Goal: Transaction & Acquisition: Purchase product/service

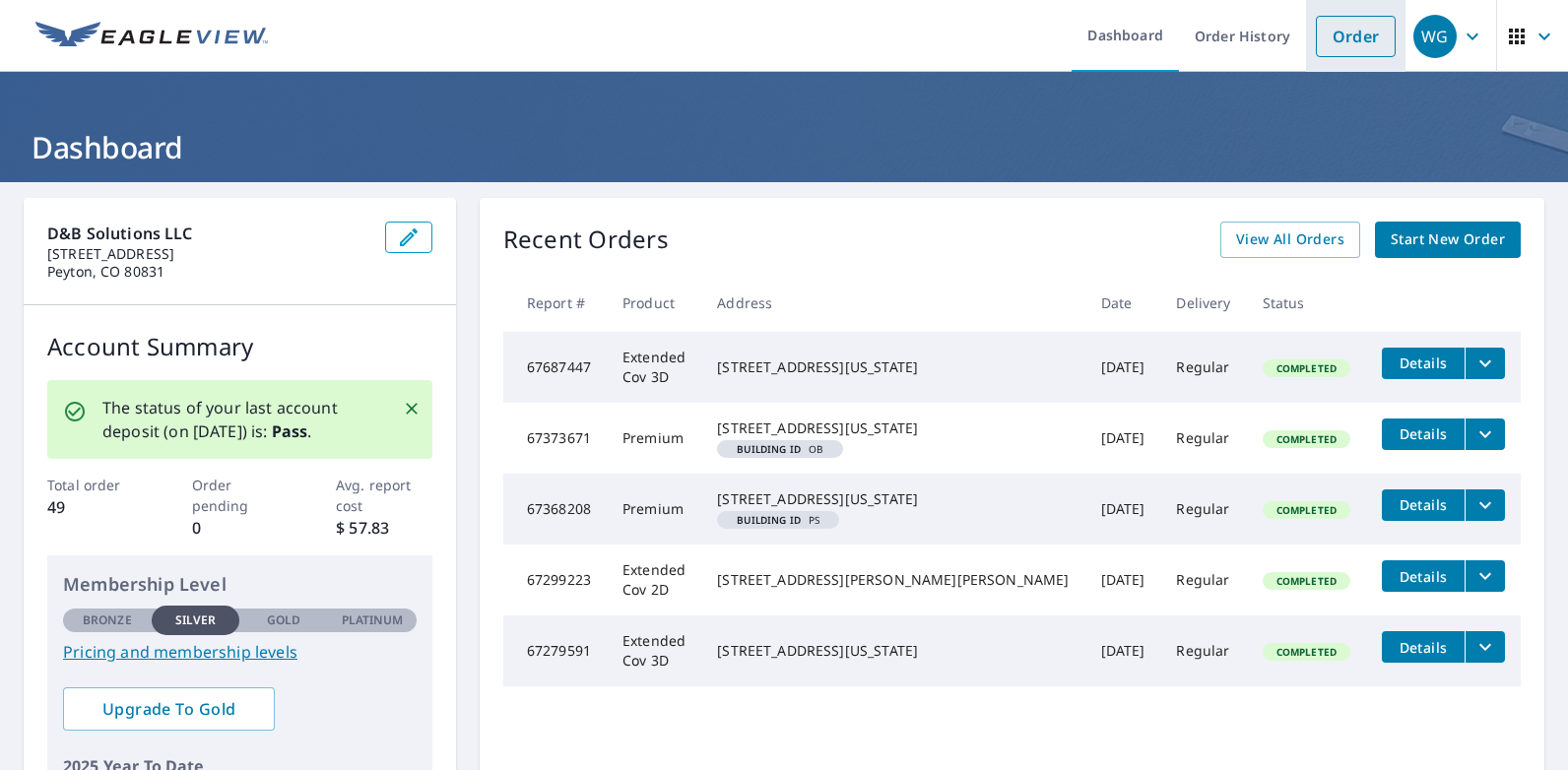
click at [1320, 42] on link "Order" at bounding box center [1355, 37] width 79 height 42
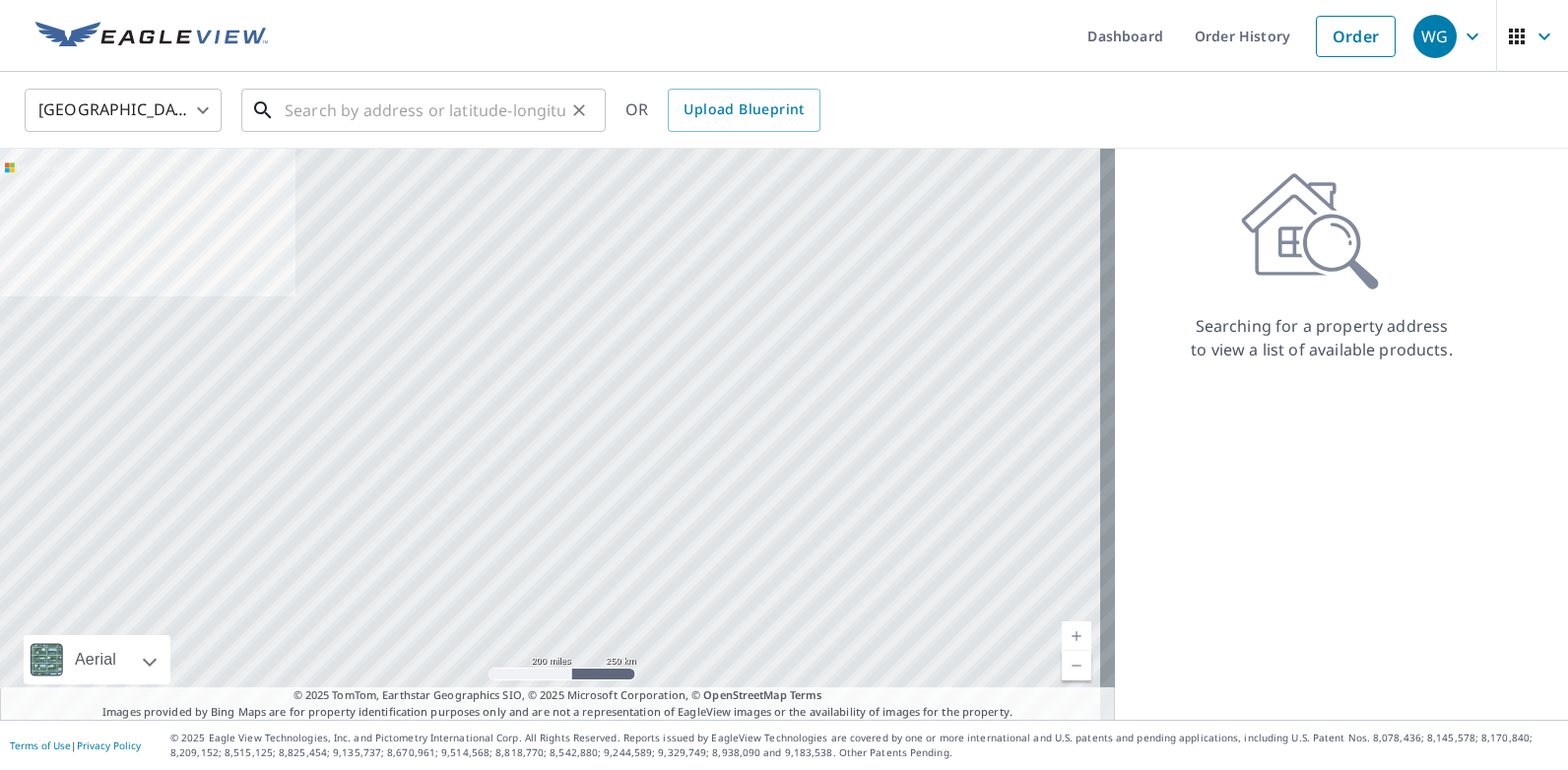
click at [521, 102] on input "text" at bounding box center [424, 110] width 280 height 56
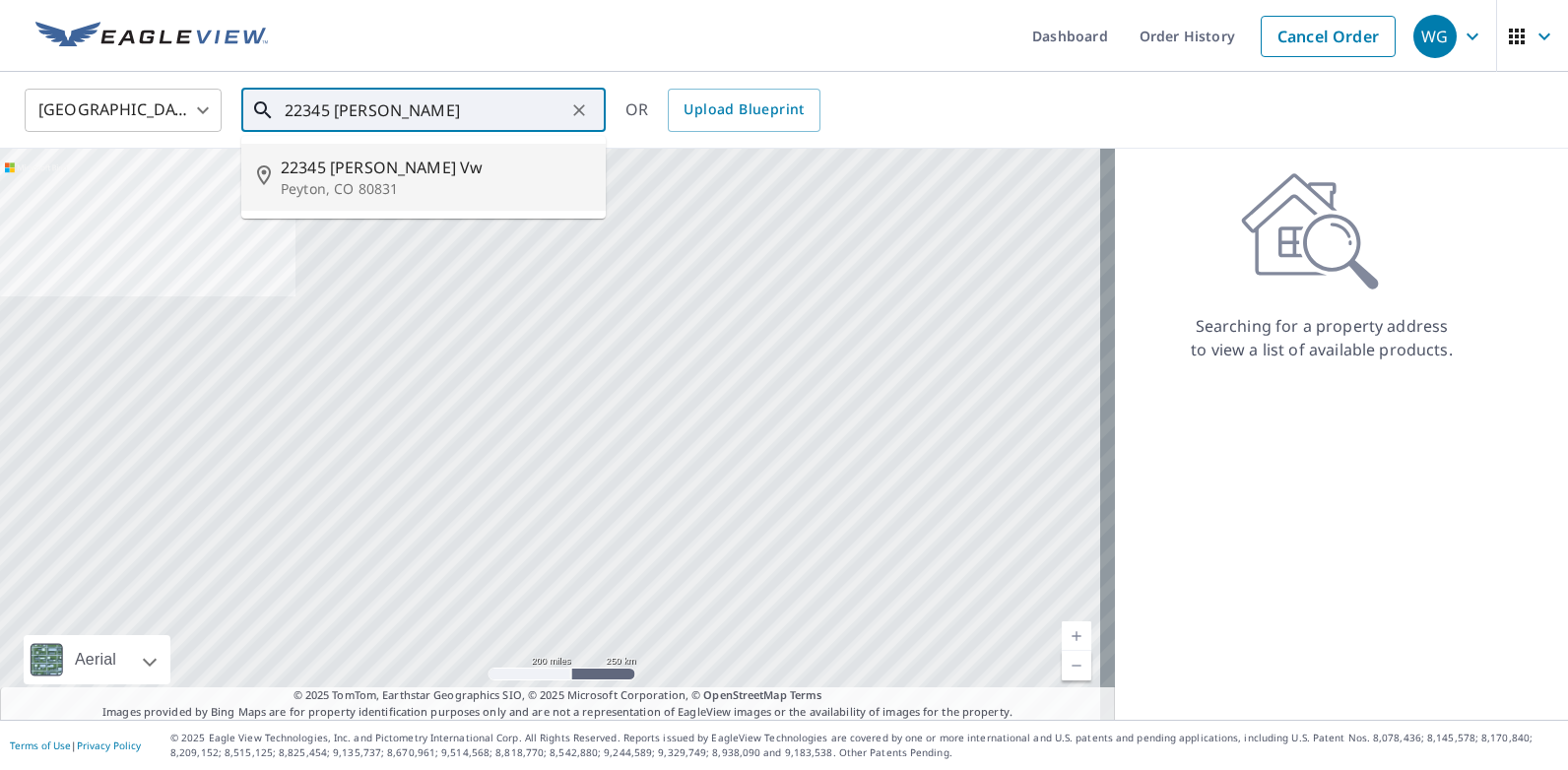
click at [374, 176] on span "22345 [PERSON_NAME] Vw" at bounding box center [434, 168] width 309 height 24
type input "[STREET_ADDRESS][PERSON_NAME][PERSON_NAME]"
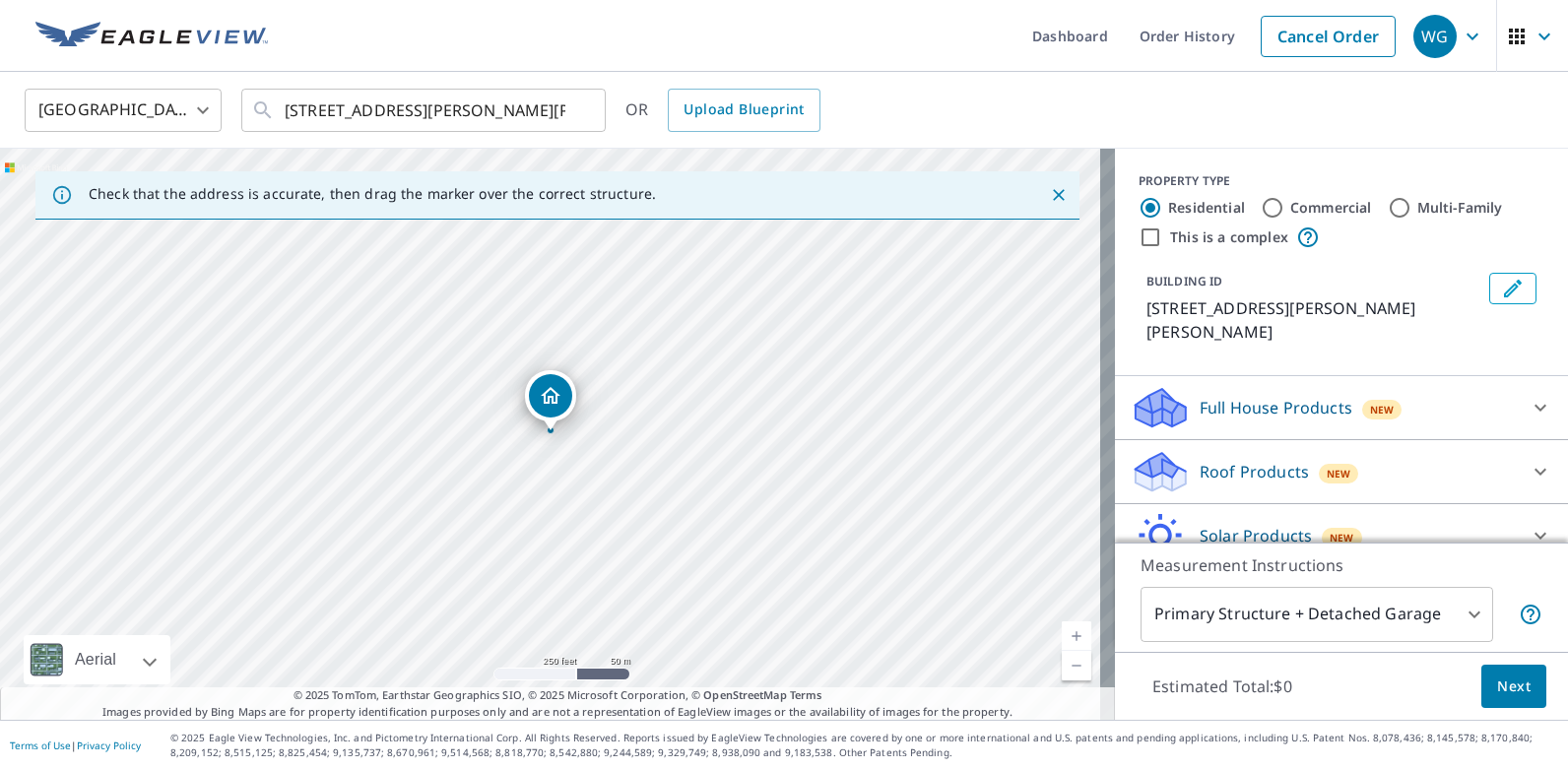
click at [1282, 460] on p "Roof Products" at bounding box center [1254, 472] width 109 height 24
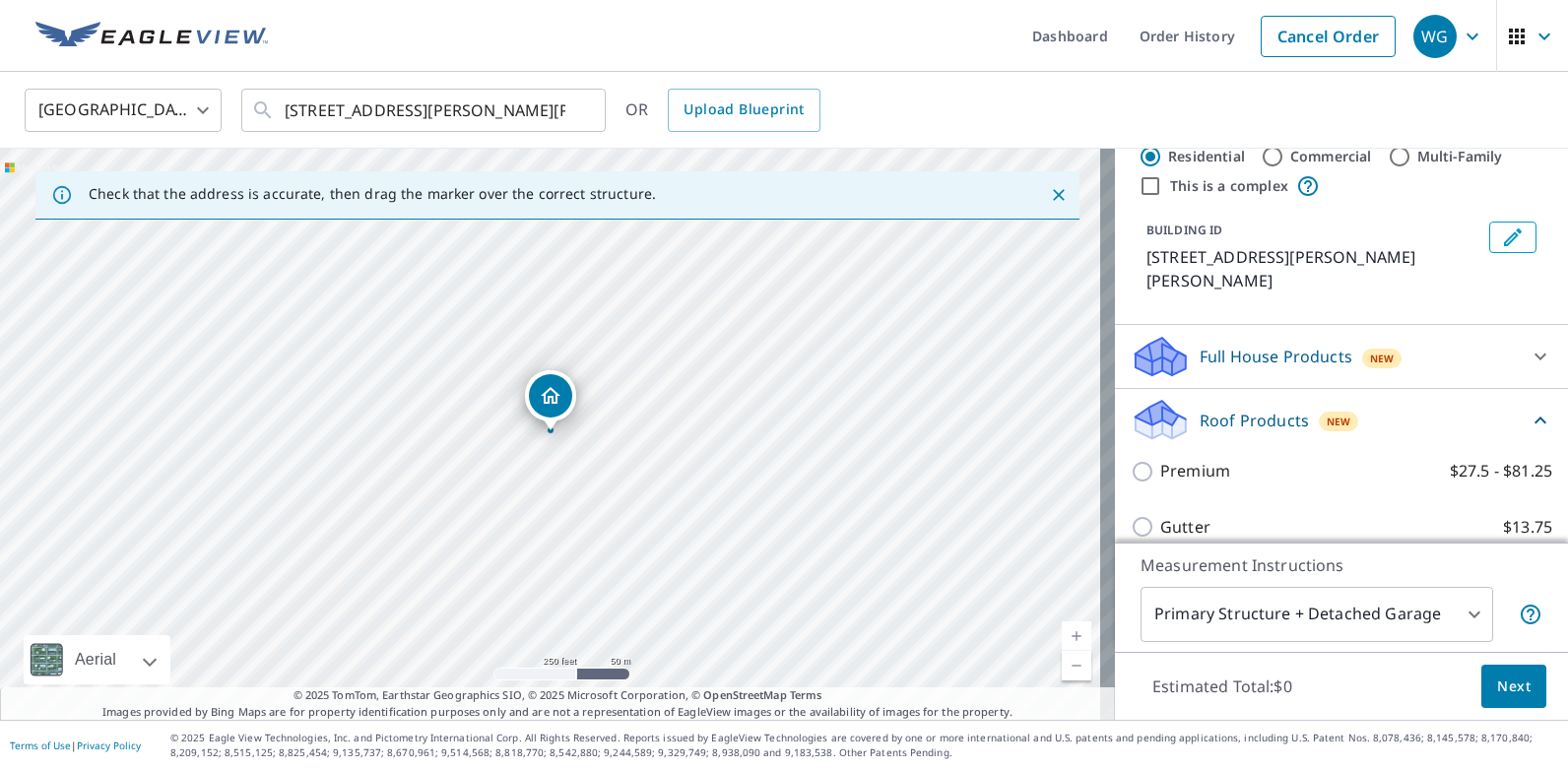
scroll to position [98, 0]
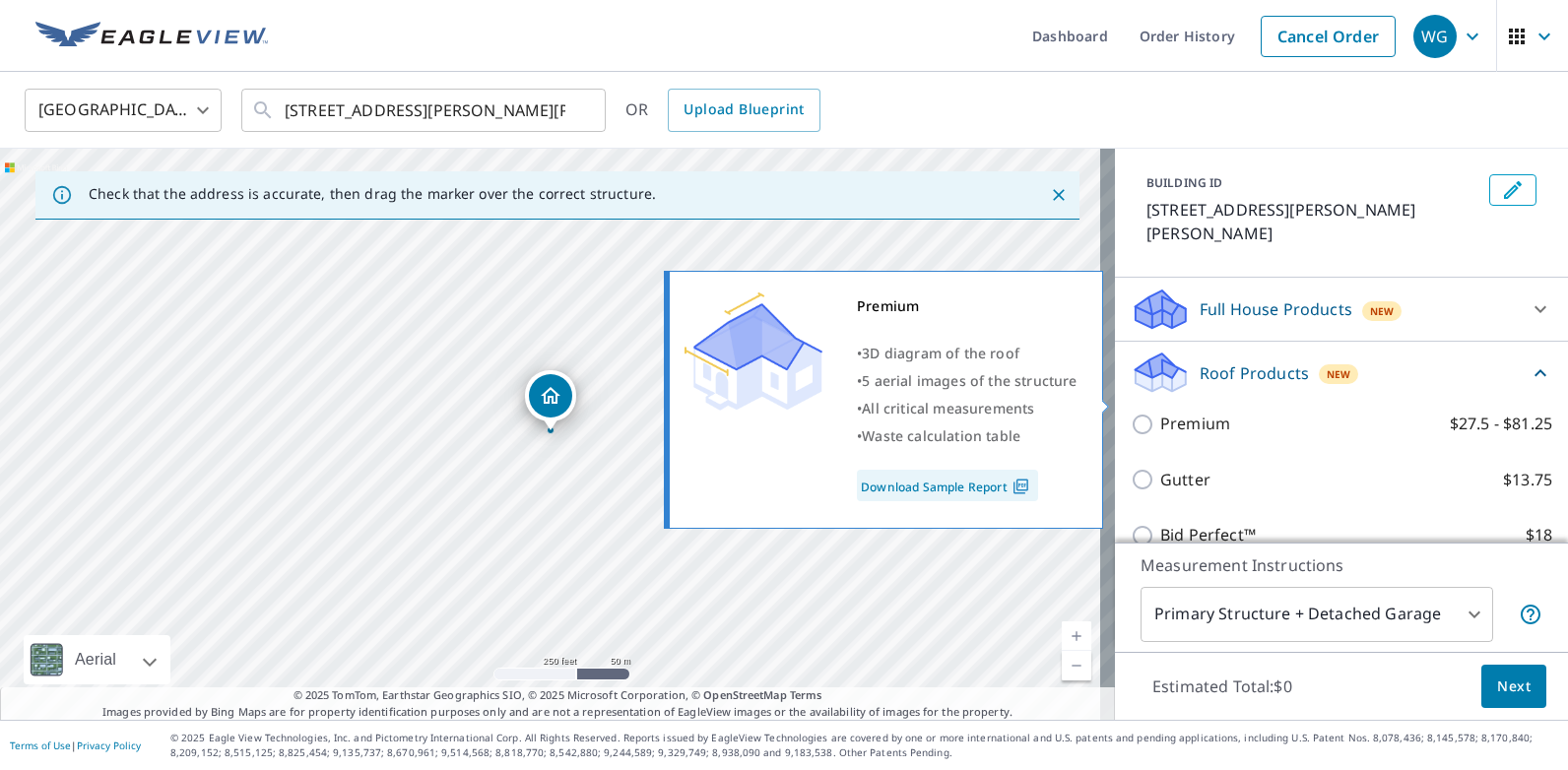
click at [1176, 411] on p "Premium" at bounding box center [1195, 423] width 70 height 25
click at [1161, 412] on input "Premium $27.5 - $81.25" at bounding box center [1146, 424] width 30 height 24
checkbox input "true"
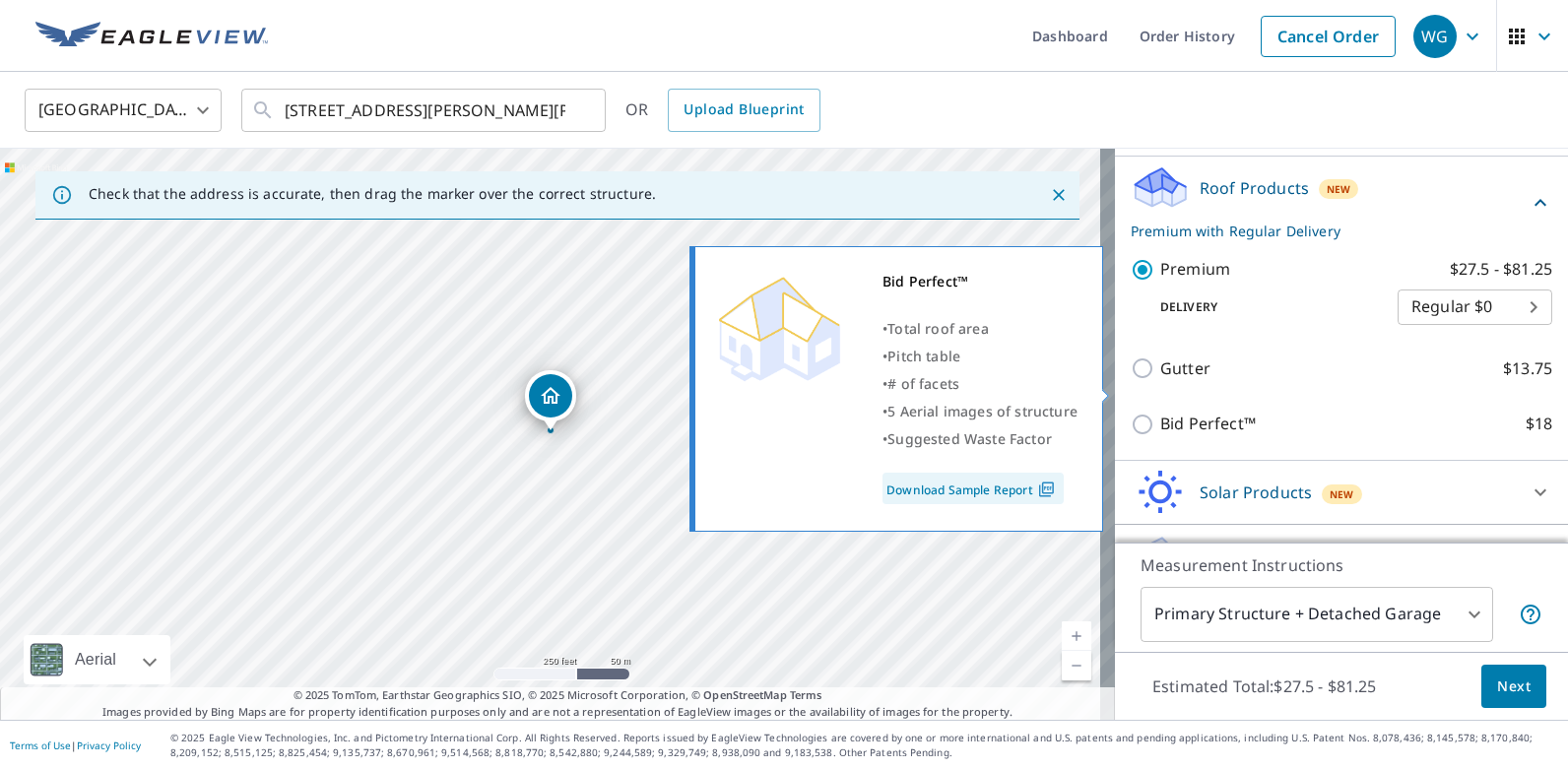
scroll to position [295, 0]
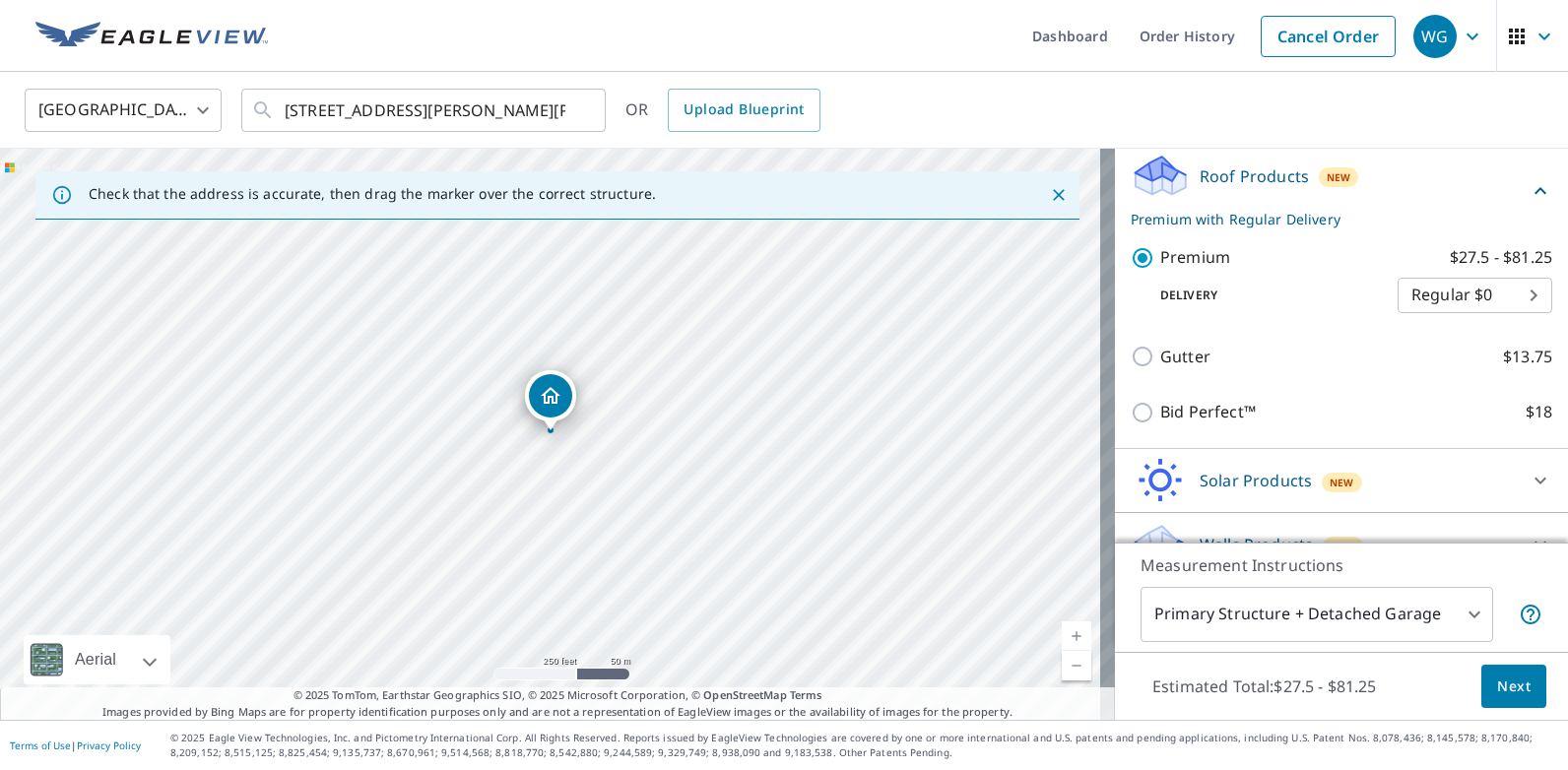
click at [1321, 613] on body "WG WG Dashboard Order History Cancel Order WG [GEOGRAPHIC_DATA] [GEOGRAPHIC_DAT…" at bounding box center [784, 385] width 1568 height 770
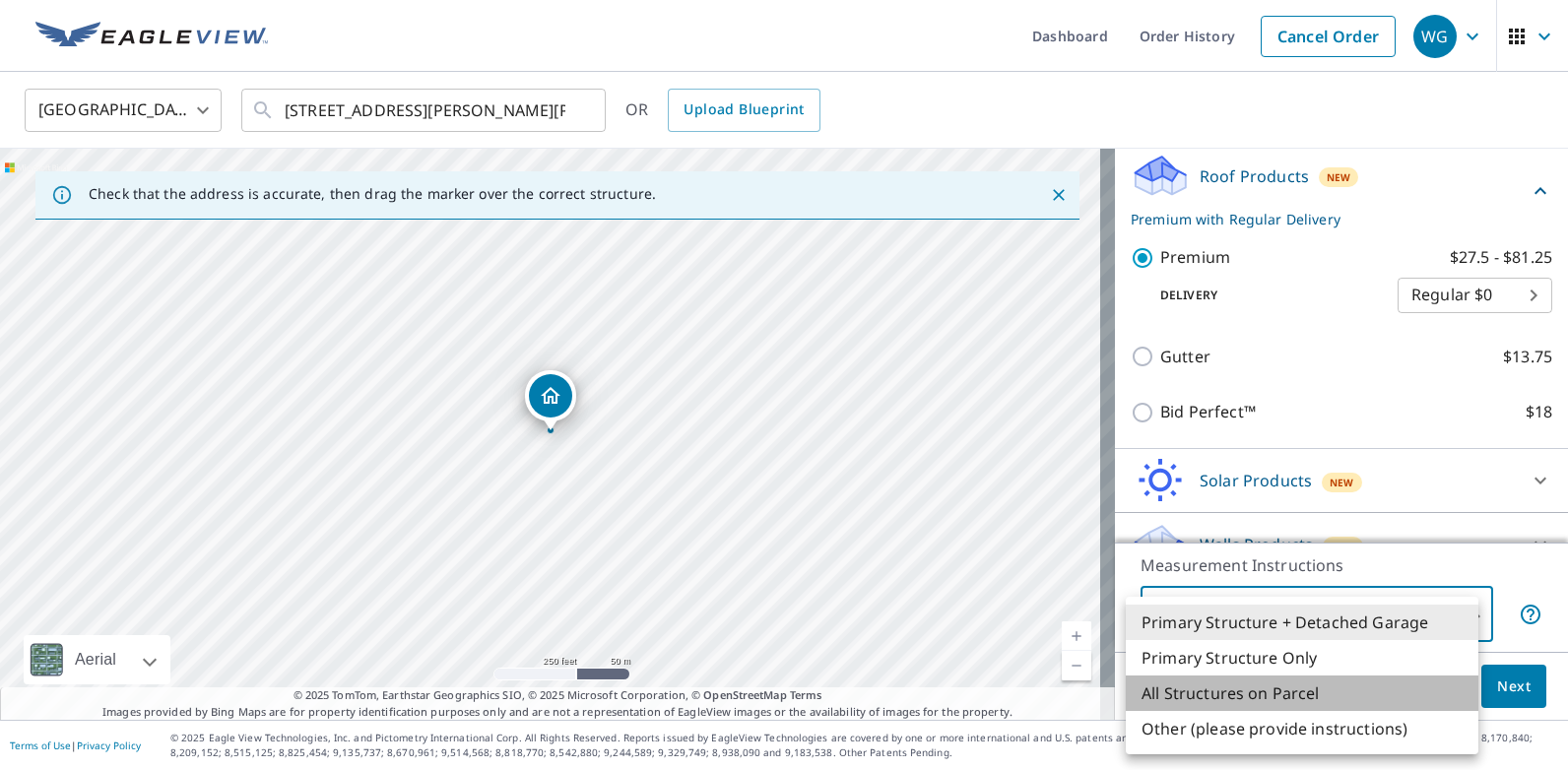
click at [1271, 693] on li "All Structures on Parcel" at bounding box center [1302, 693] width 353 height 36
type input "3"
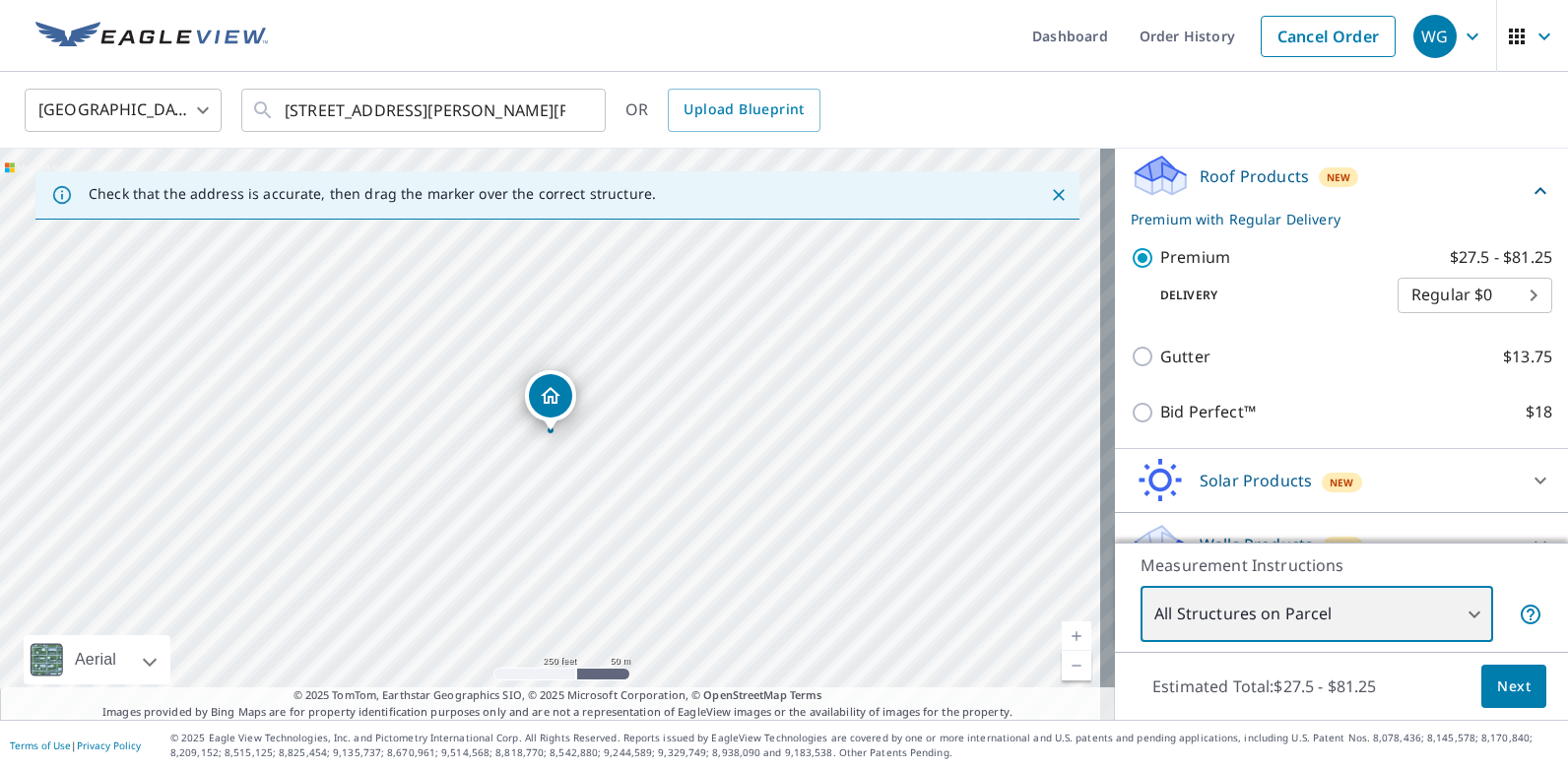
scroll to position [306, 0]
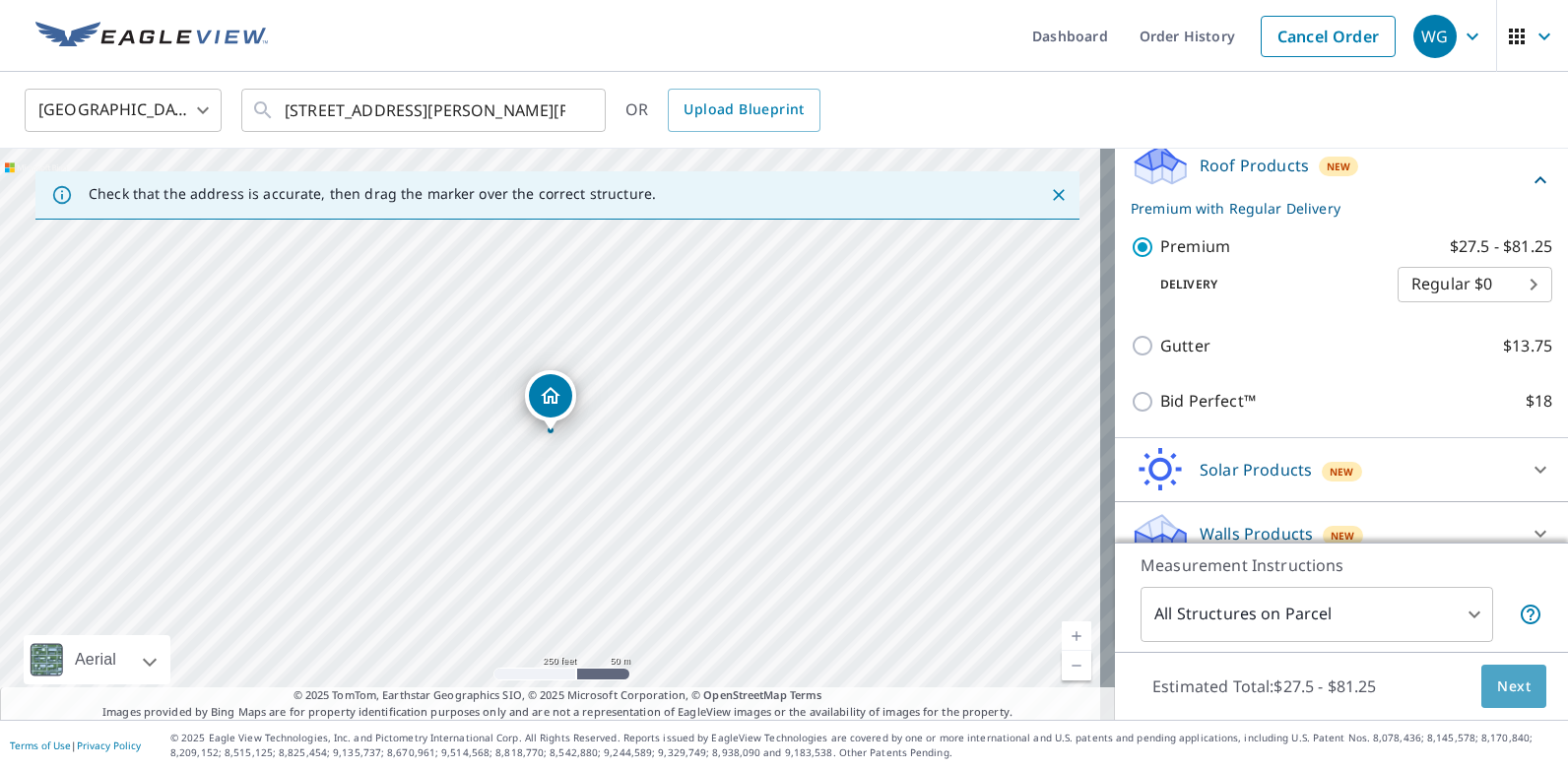
click at [1497, 697] on span "Next" at bounding box center [1514, 687] width 34 height 25
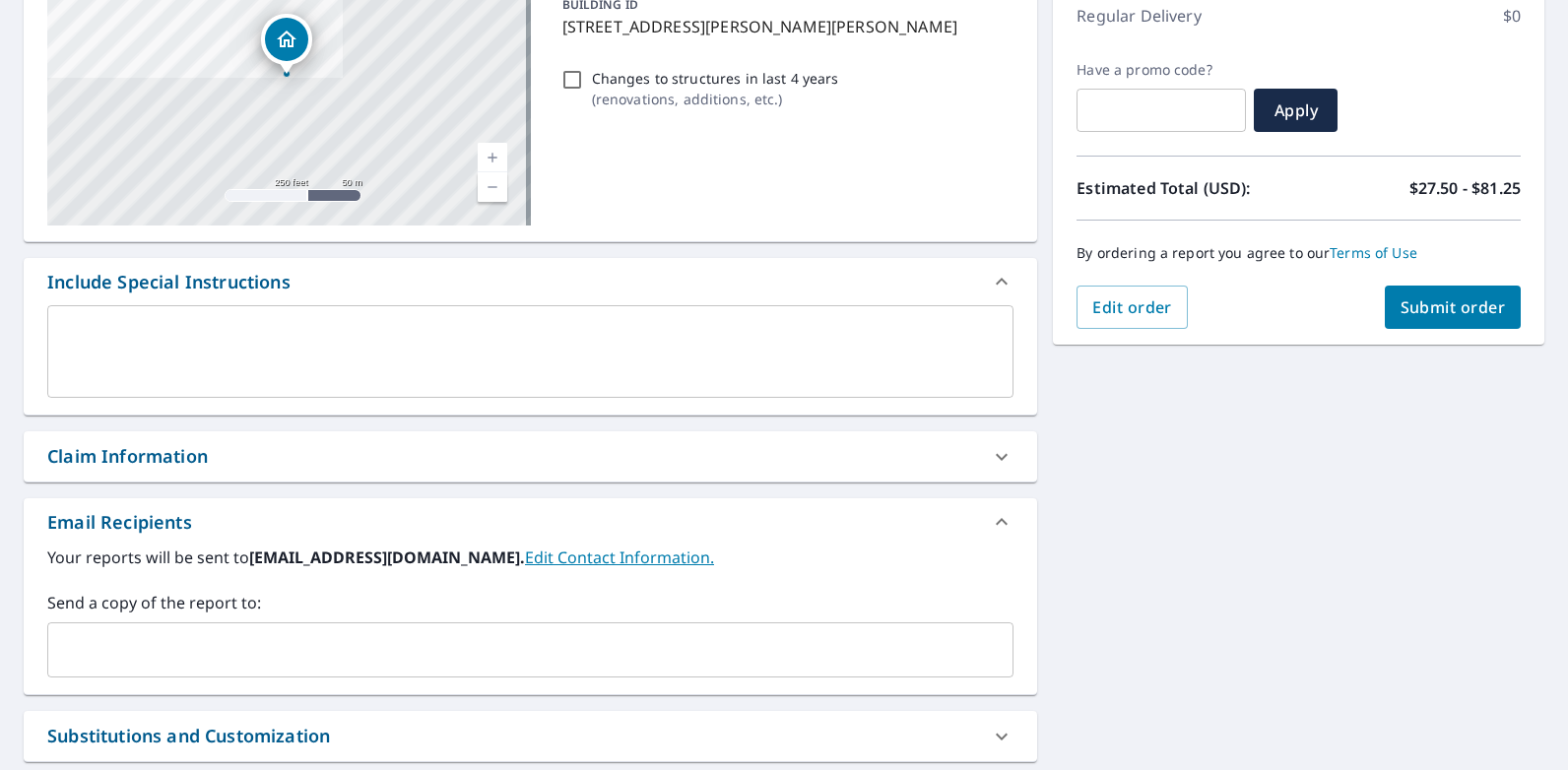
scroll to position [295, 0]
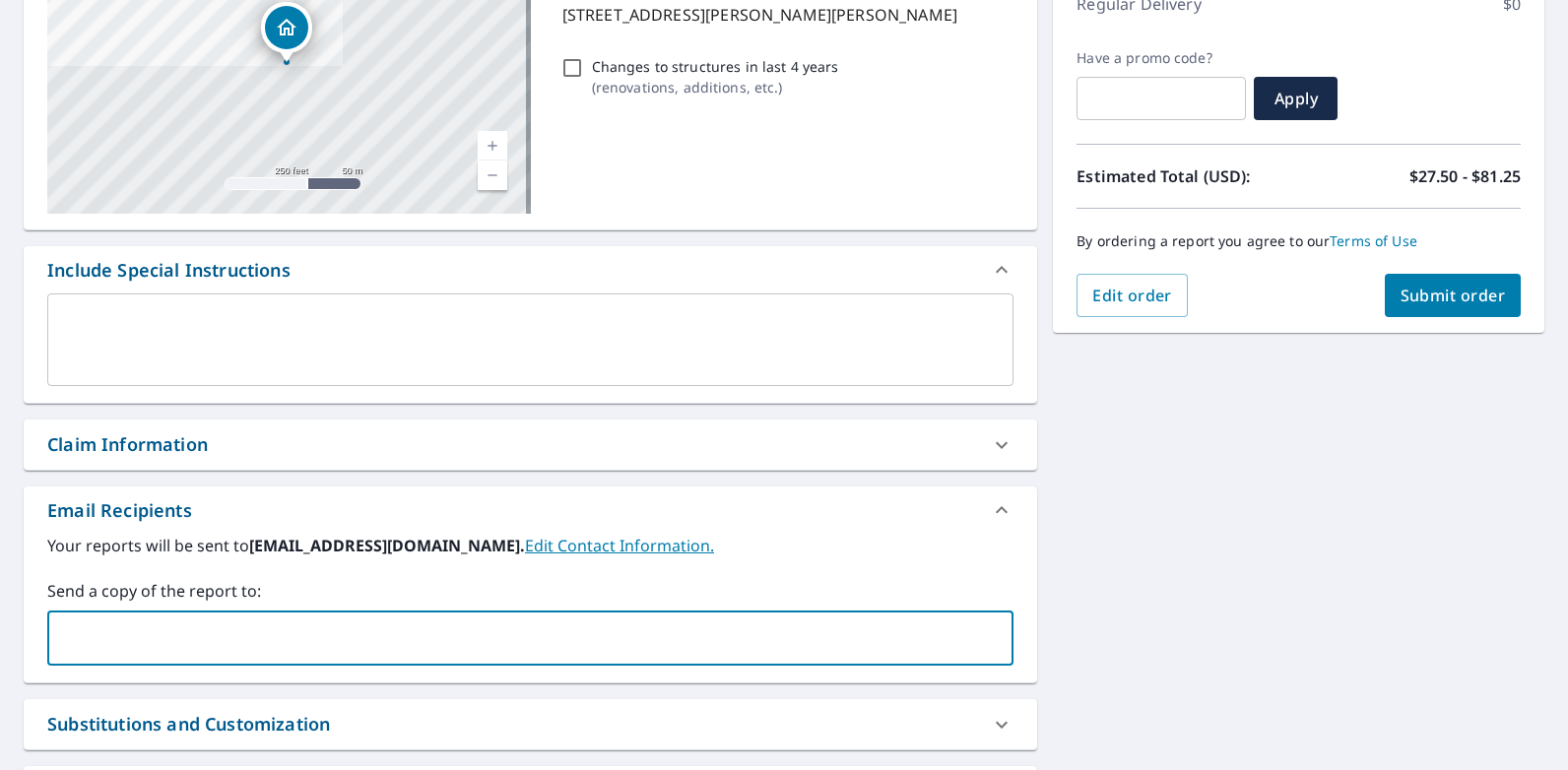
click at [360, 631] on input "text" at bounding box center [515, 638] width 919 height 38
type input "[PERSON_NAME][EMAIL_ADDRESS][DOMAIN_NAME]"
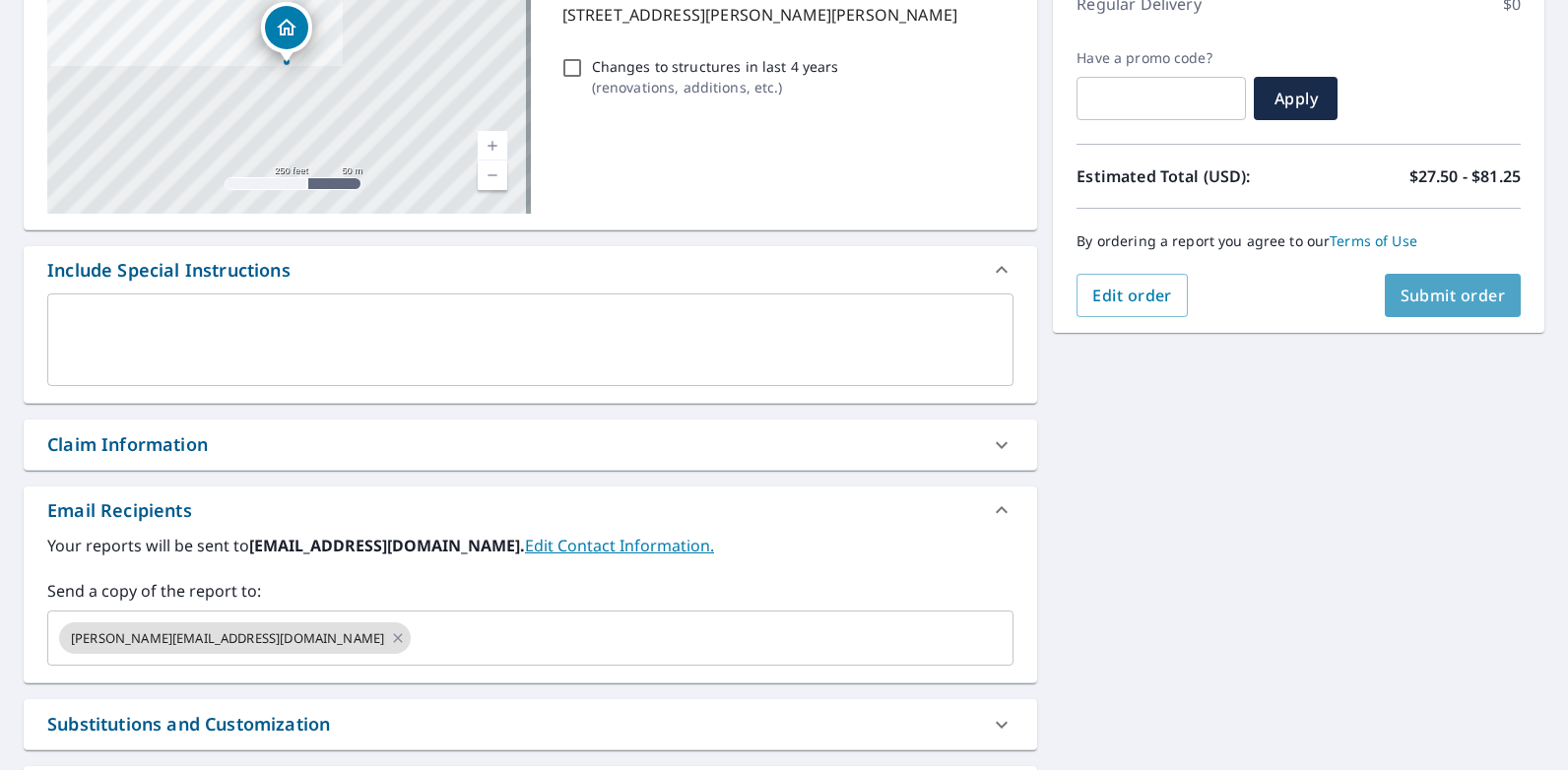
click at [1429, 298] on span "Submit order" at bounding box center [1453, 295] width 105 height 22
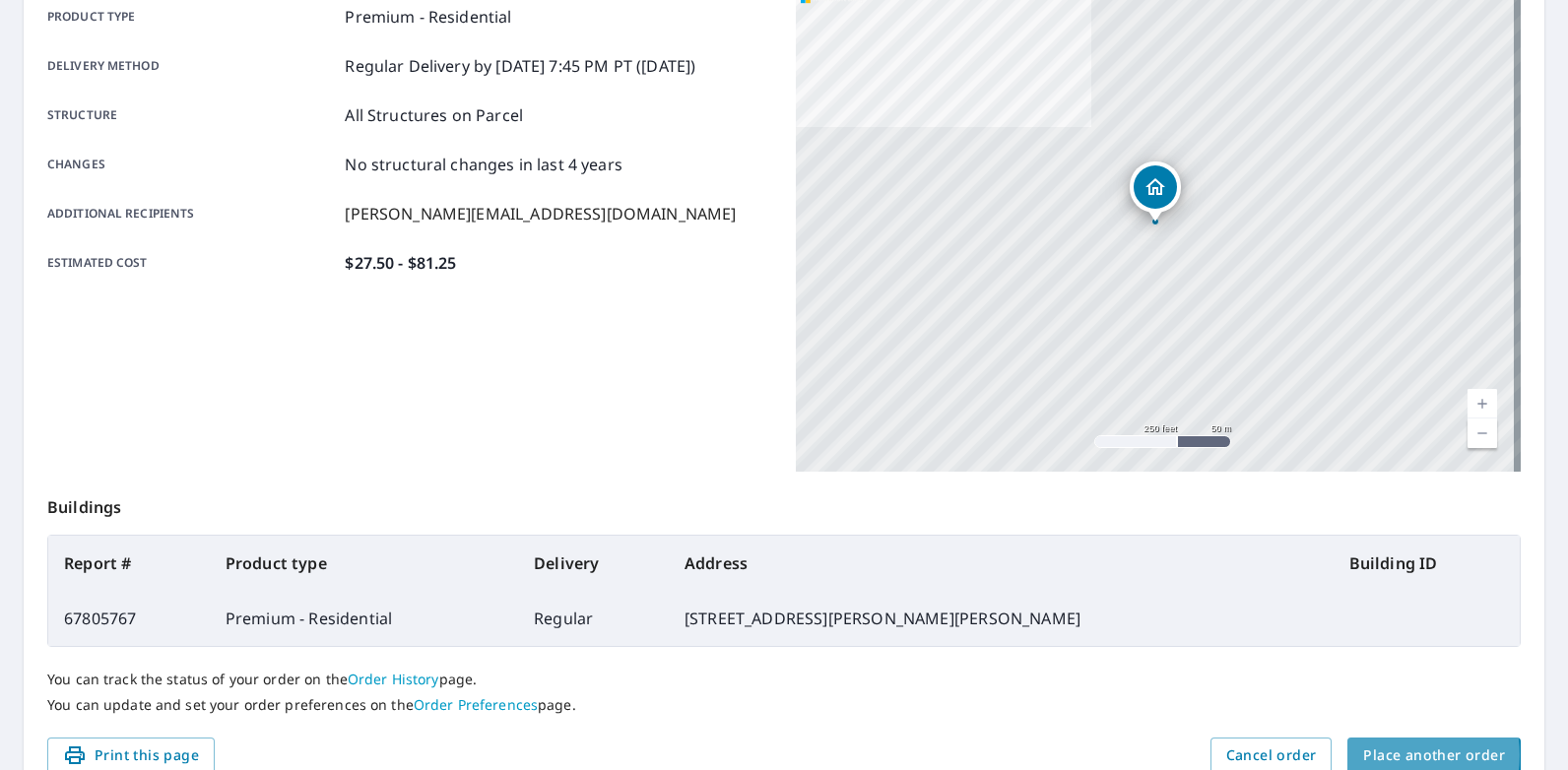
click at [1366, 755] on span "Place another order" at bounding box center [1434, 755] width 142 height 25
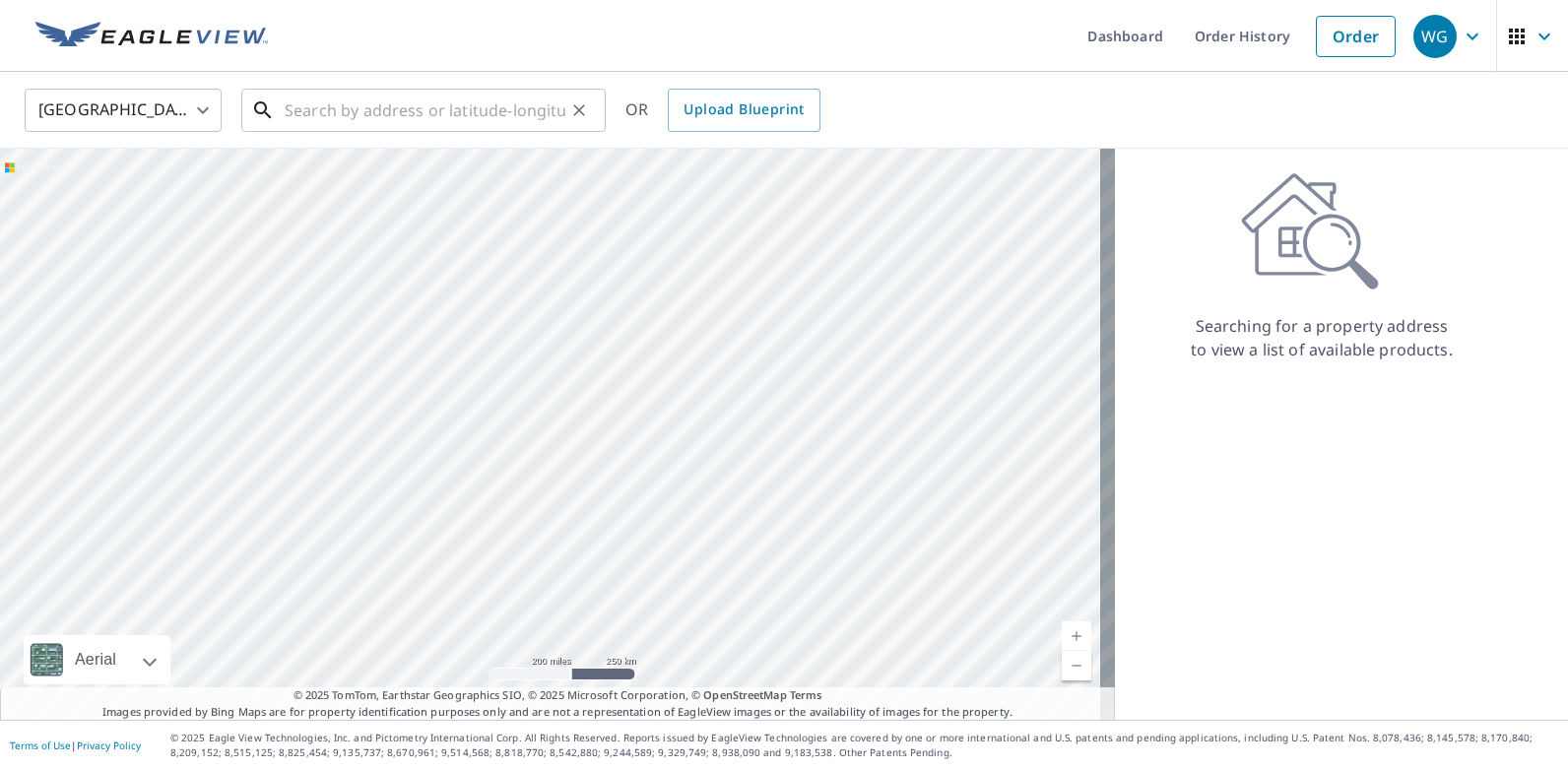
click at [506, 112] on input "text" at bounding box center [424, 110] width 280 height 56
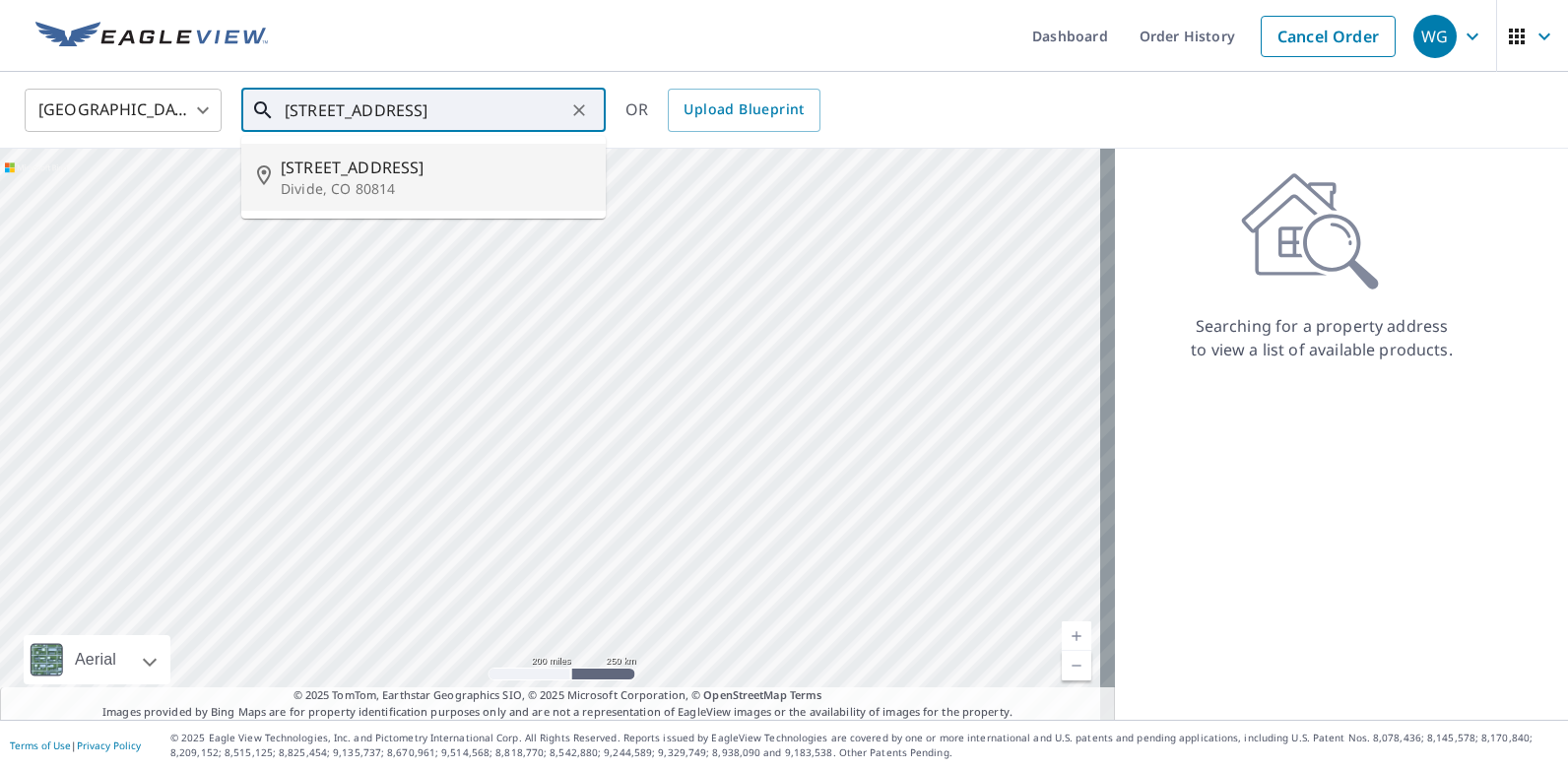
click at [386, 179] on p "Divide, CO 80814" at bounding box center [434, 189] width 309 height 20
type input "[STREET_ADDRESS]"
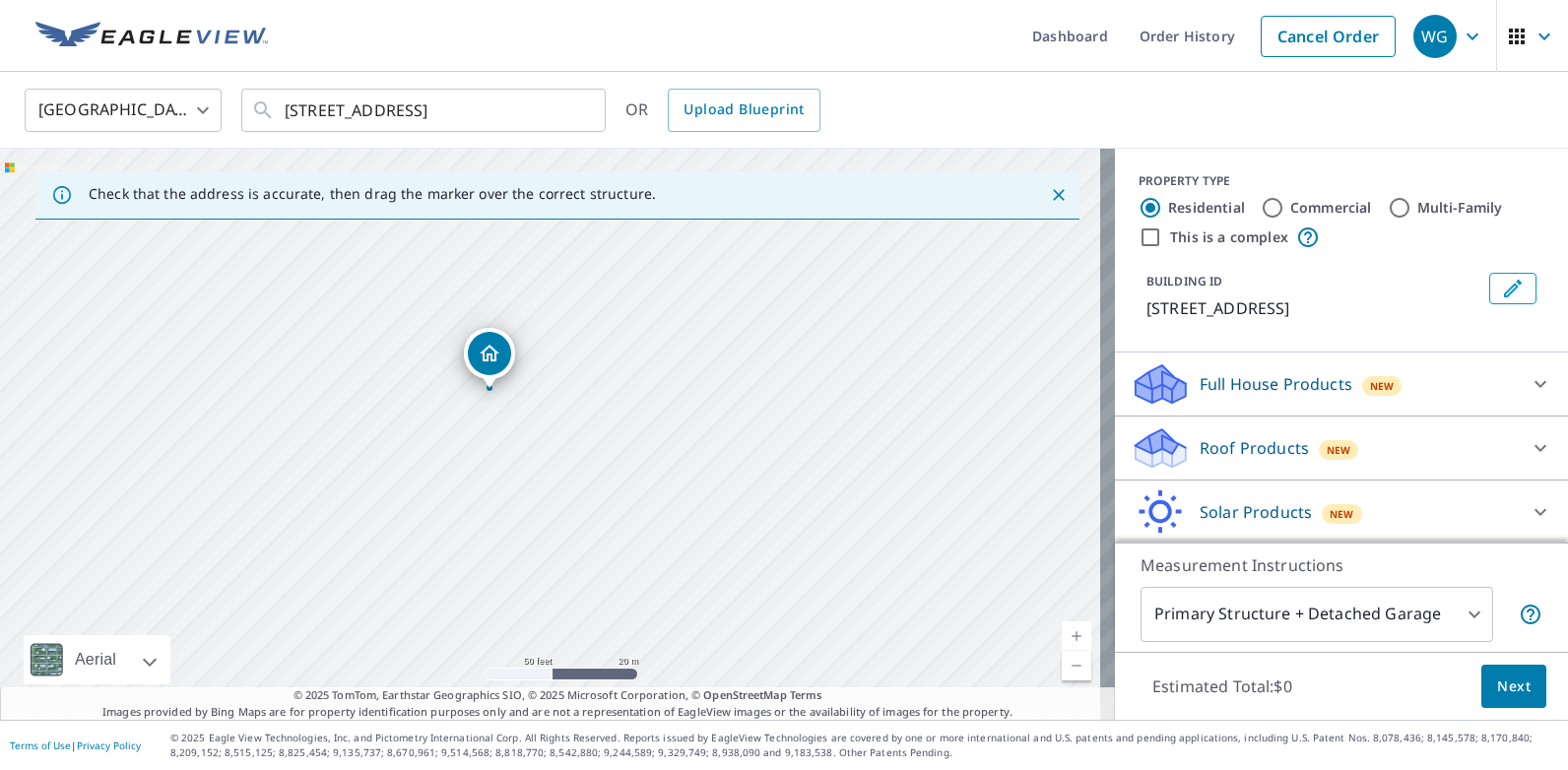
drag, startPoint x: 438, startPoint y: 467, endPoint x: 517, endPoint y: 310, distance: 175.8
click at [517, 310] on div "[STREET_ADDRESS]" at bounding box center [557, 434] width 1115 height 571
click at [1296, 446] on div "Roof Products New" at bounding box center [1324, 448] width 387 height 47
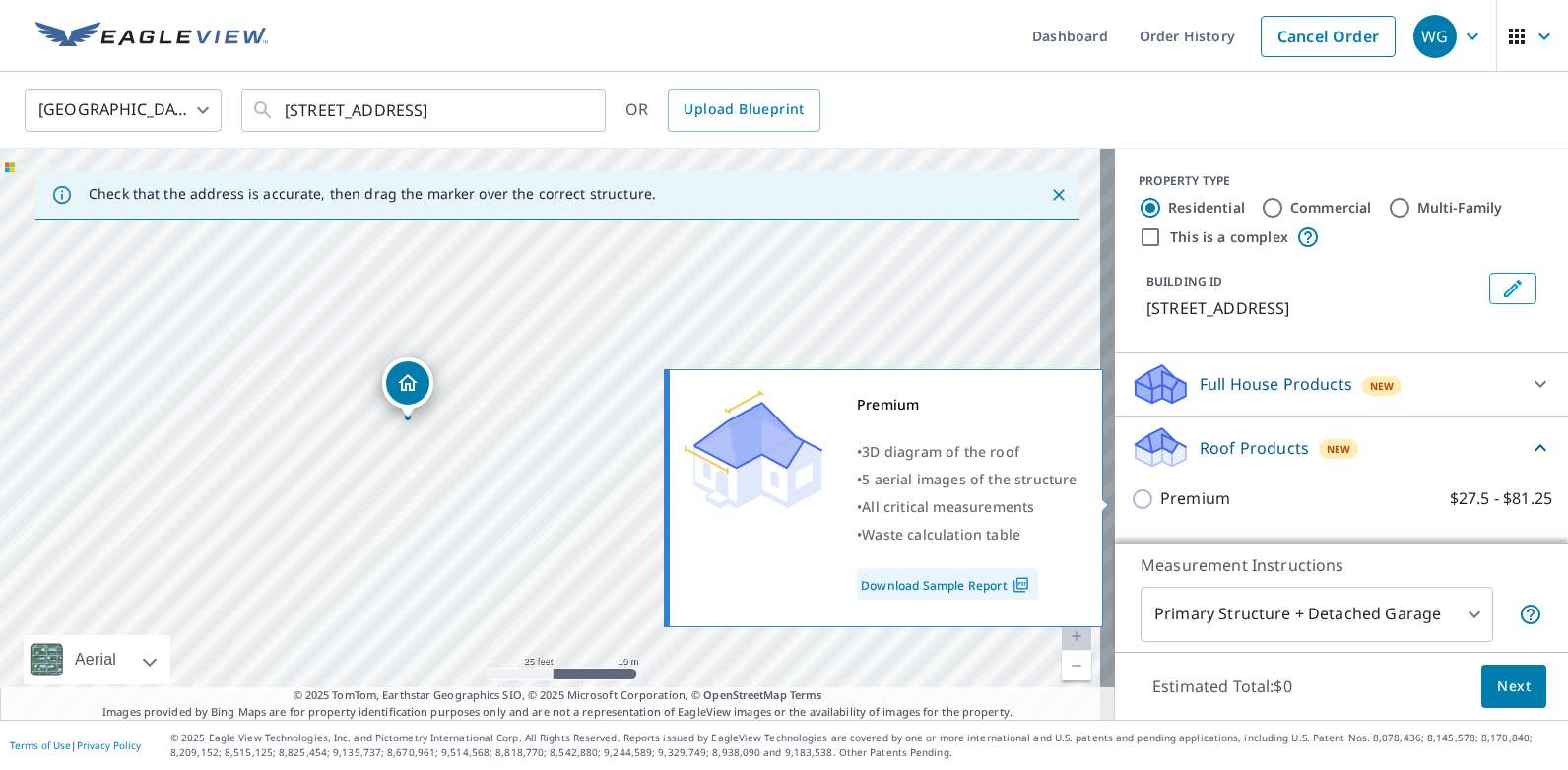
click at [1173, 496] on p "Premium" at bounding box center [1195, 499] width 70 height 25
click at [1161, 496] on input "Premium $27.5 - $81.25" at bounding box center [1146, 500] width 30 height 24
checkbox input "true"
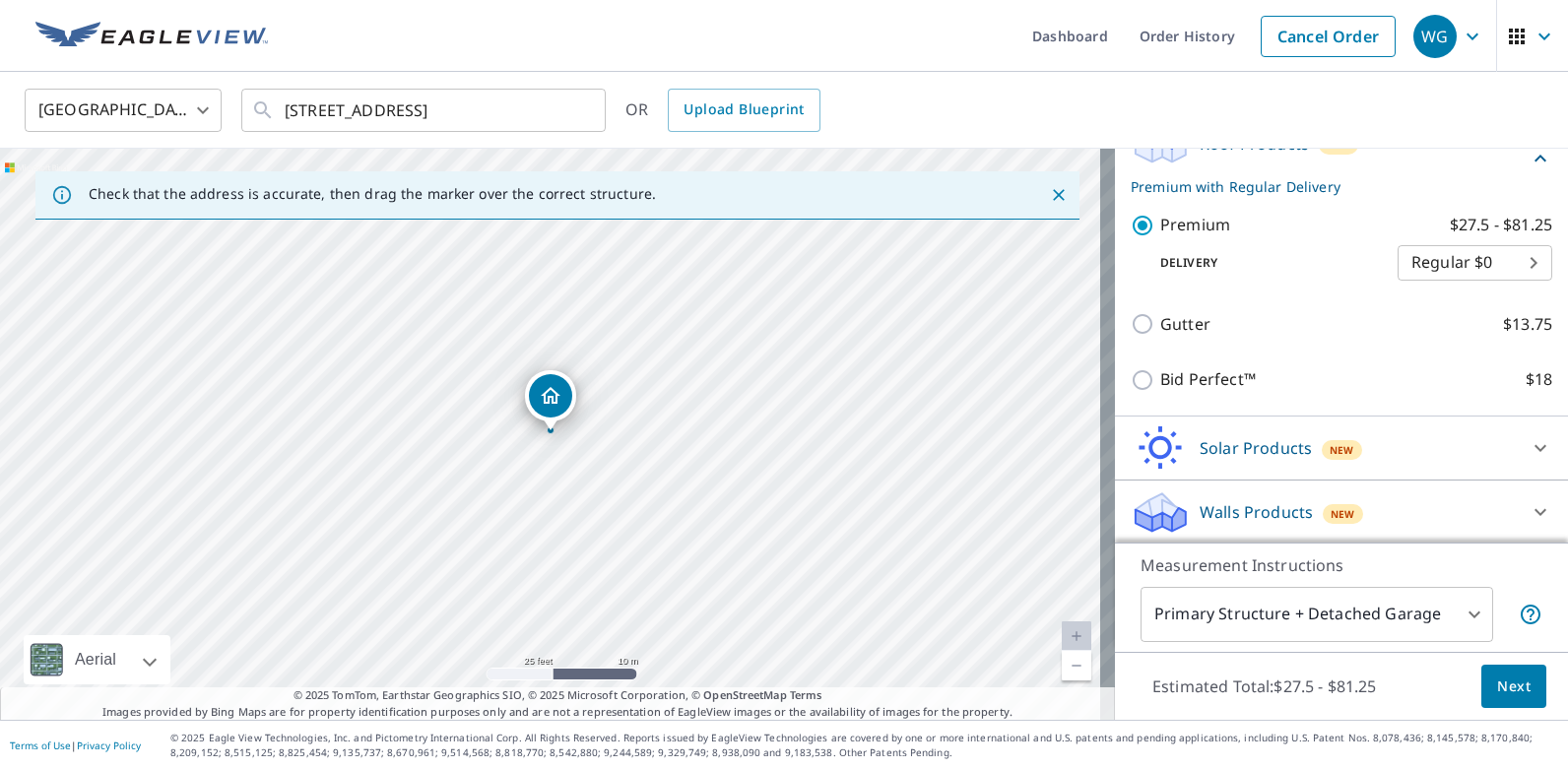
scroll to position [306, 0]
click at [1497, 693] on span "Next" at bounding box center [1514, 687] width 34 height 25
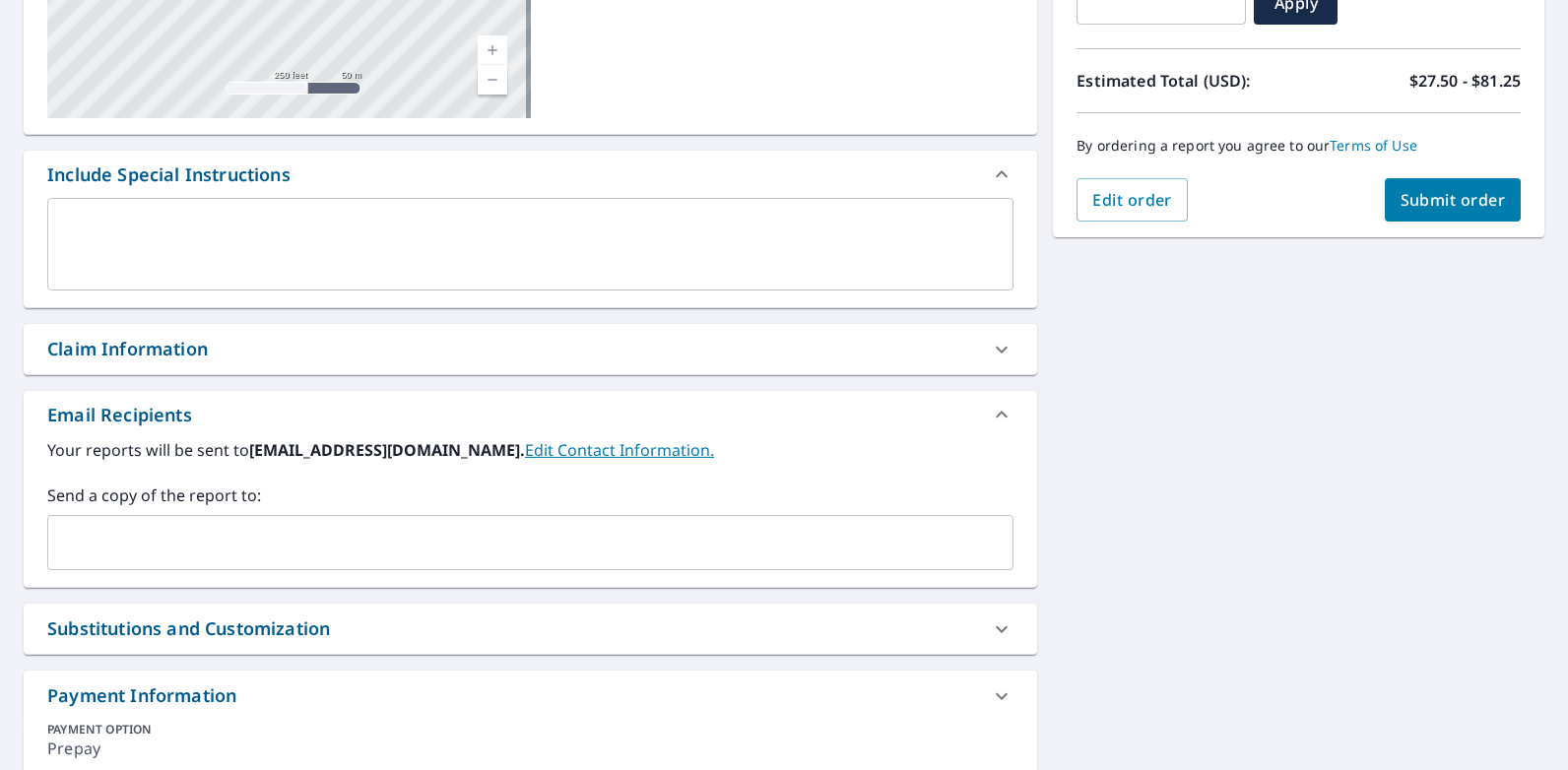
scroll to position [503, 0]
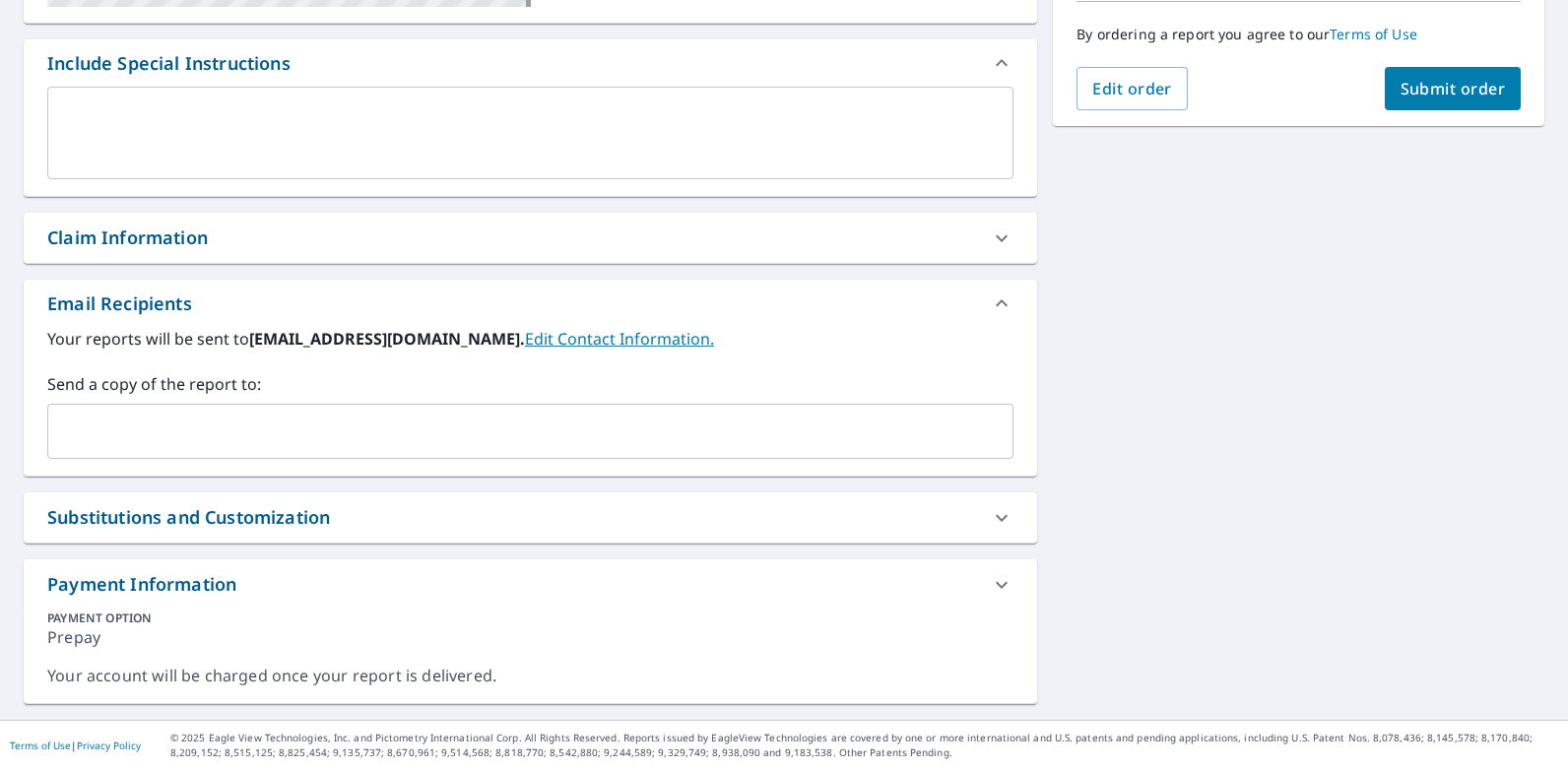
click at [436, 432] on input "text" at bounding box center [515, 431] width 919 height 38
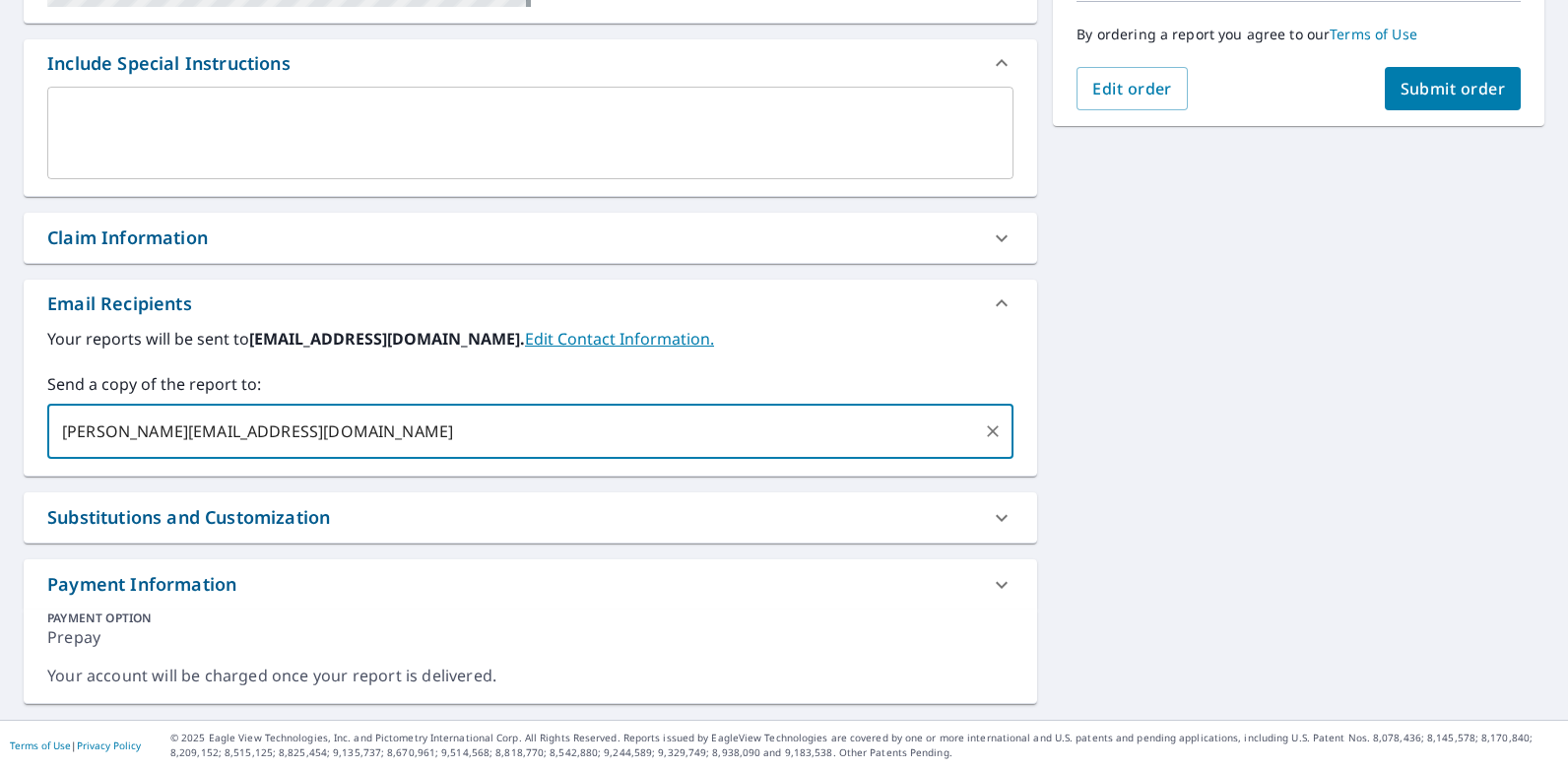
type input "[PERSON_NAME][EMAIL_ADDRESS][DOMAIN_NAME]"
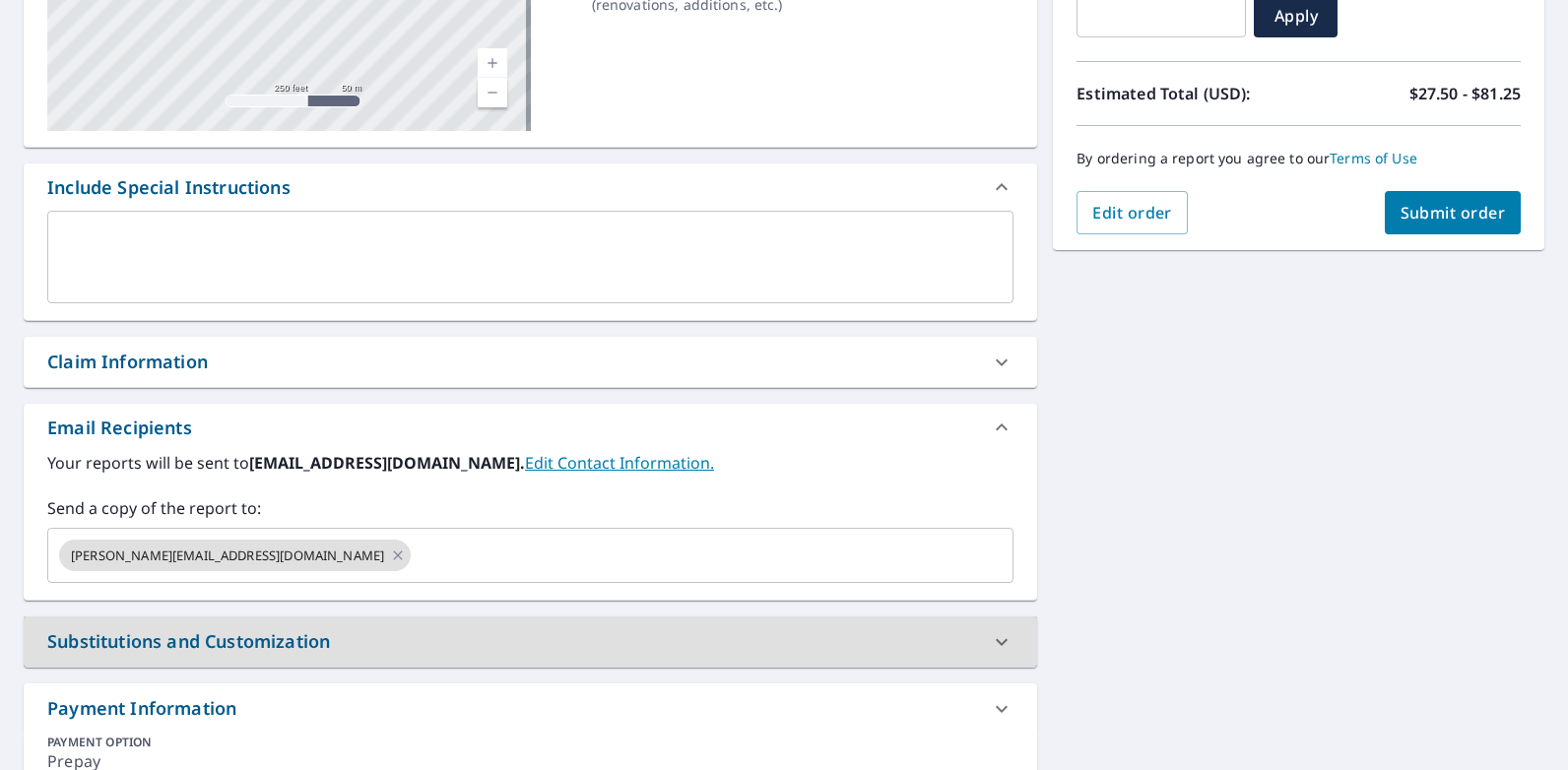
scroll to position [207, 0]
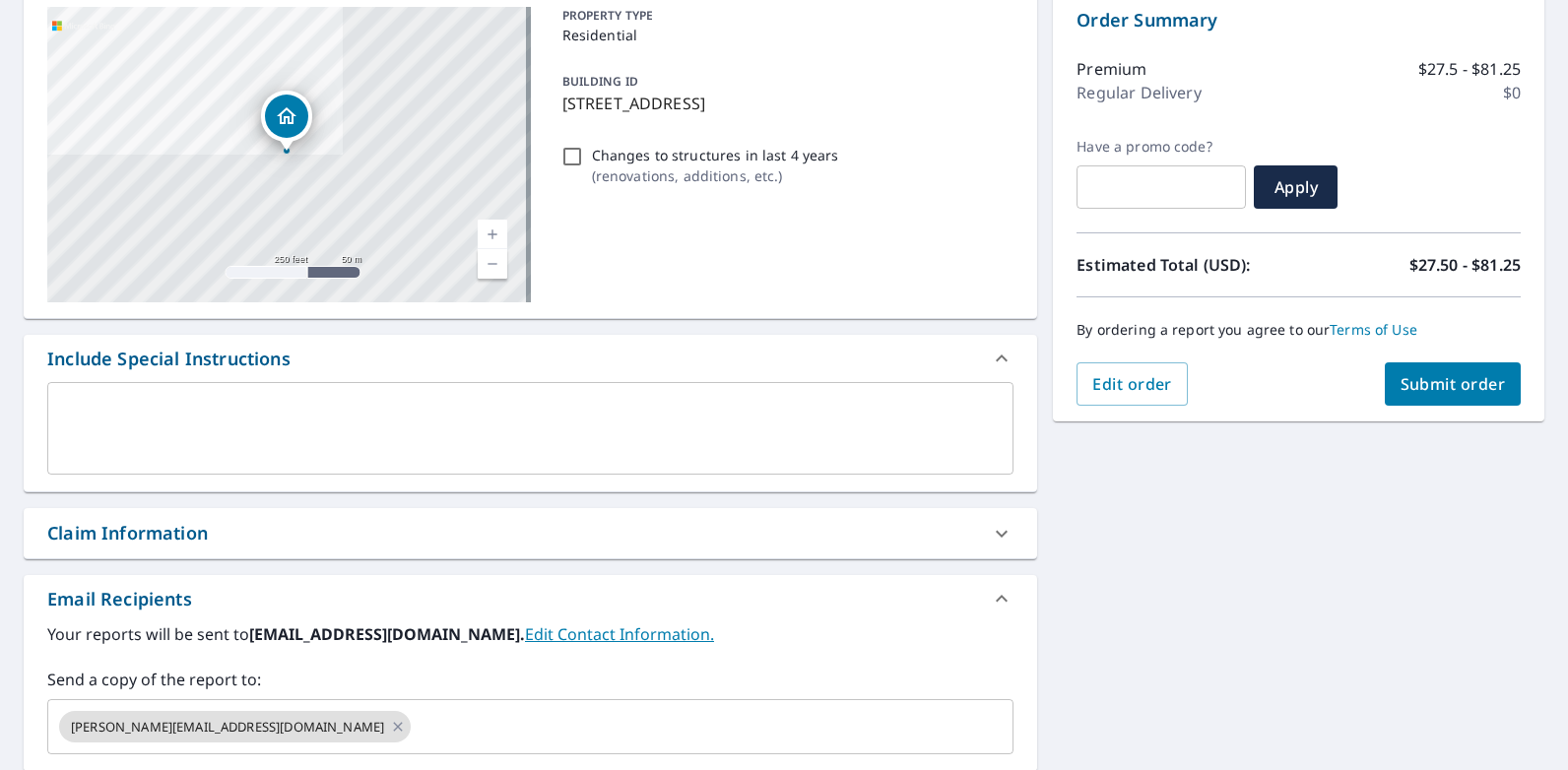
click at [1433, 376] on span "Submit order" at bounding box center [1453, 385] width 105 height 22
